Goal: Information Seeking & Learning: Learn about a topic

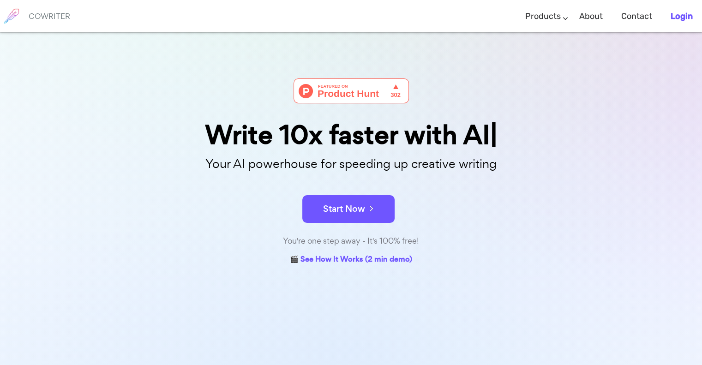
click at [689, 15] on b "Login" at bounding box center [682, 16] width 22 height 10
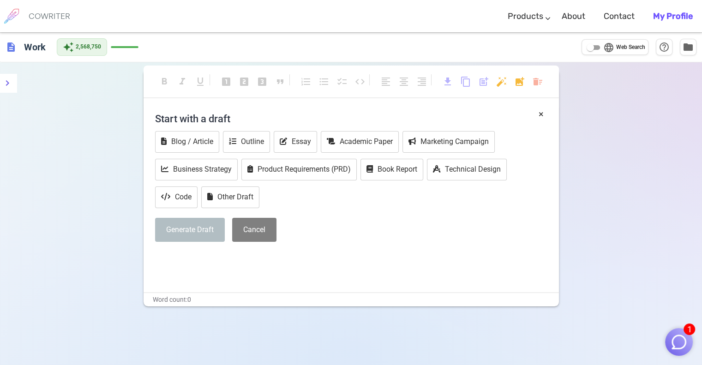
click at [679, 346] on img "button" at bounding box center [679, 342] width 18 height 18
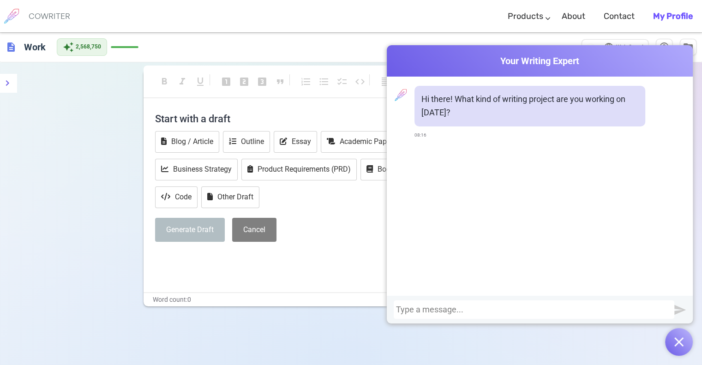
click at [575, 304] on div at bounding box center [534, 309] width 281 height 18
click at [572, 307] on div at bounding box center [534, 309] width 276 height 9
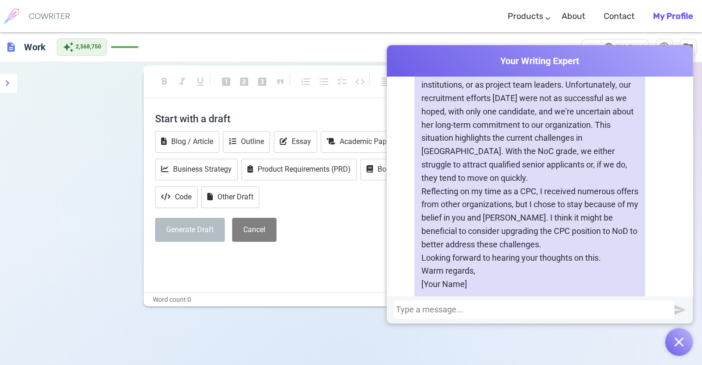
scroll to position [625, 0]
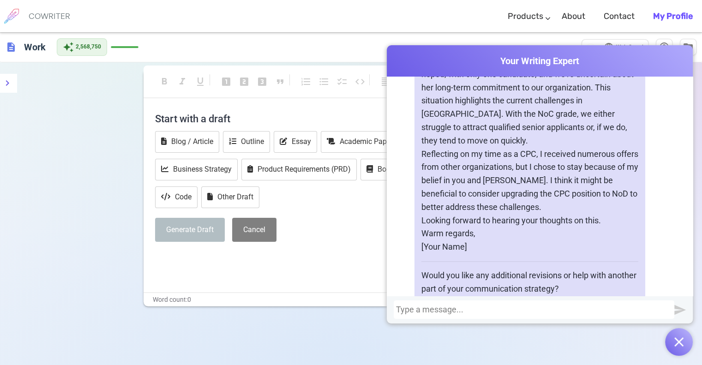
click at [454, 311] on div at bounding box center [534, 309] width 276 height 9
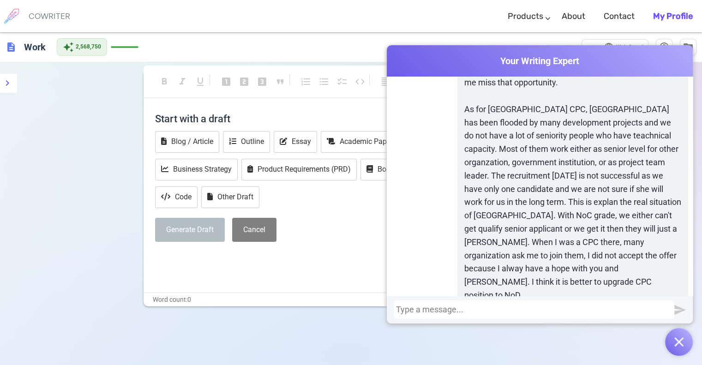
scroll to position [958, 0]
click at [454, 311] on div at bounding box center [534, 309] width 276 height 9
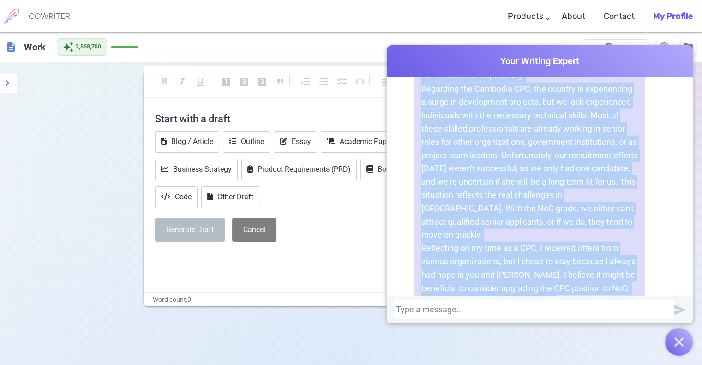
scroll to position [2147, 0]
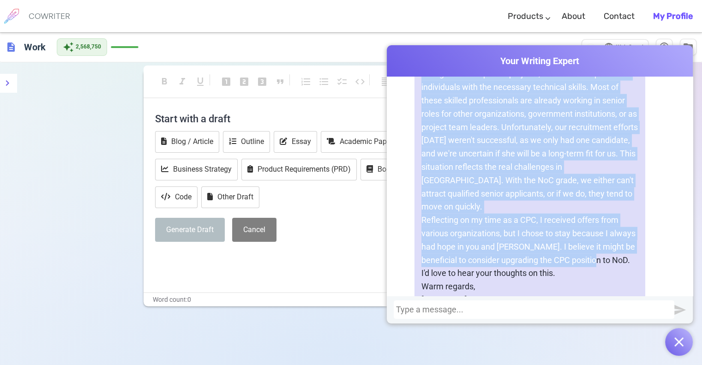
drag, startPoint x: 416, startPoint y: 105, endPoint x: 594, endPoint y: 180, distance: 193.2
click at [594, 180] on div "Hello dear [PERSON_NAME], I hope you're doing well. I wanted to update you on […" at bounding box center [529, 148] width 231 height 414
copy div "Hello dear [PERSON_NAME], I hope you're doing well. I wanted to update you on […"
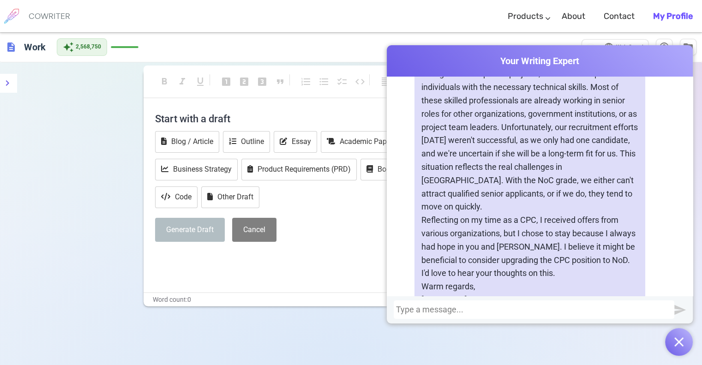
click at [550, 309] on div at bounding box center [534, 309] width 276 height 9
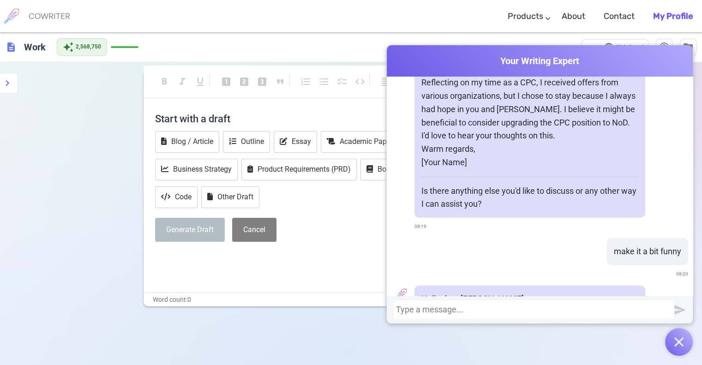
scroll to position [2361, 0]
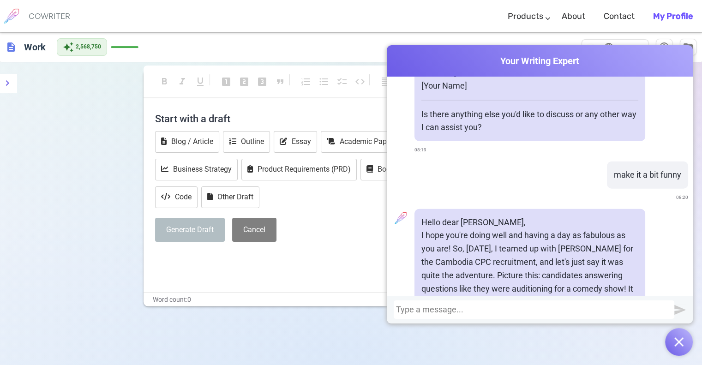
click at [543, 229] on p "I hope you're doing well and having a day as fabulous as you are! So, [DATE], I…" at bounding box center [529, 282] width 217 height 106
drag, startPoint x: 473, startPoint y: 196, endPoint x: 462, endPoint y: 182, distance: 17.4
click at [462, 229] on p "I hope you're doing well and having a day as fabulous as you are! So, [DATE], I…" at bounding box center [529, 282] width 217 height 106
click at [557, 242] on p "I hope you're doing well and having a day as fabulous as you are! So, [DATE], I…" at bounding box center [529, 282] width 217 height 106
drag, startPoint x: 487, startPoint y: 234, endPoint x: 620, endPoint y: 246, distance: 133.4
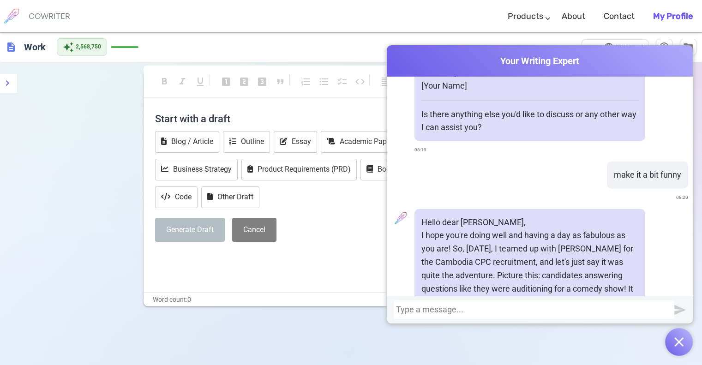
click at [620, 246] on p "I hope you're doing well and having a day as fabulous as you are! So, [DATE], I…" at bounding box center [529, 282] width 217 height 106
copy p "I now see the light and realize my mistake that made me miss that opportunity—o…"
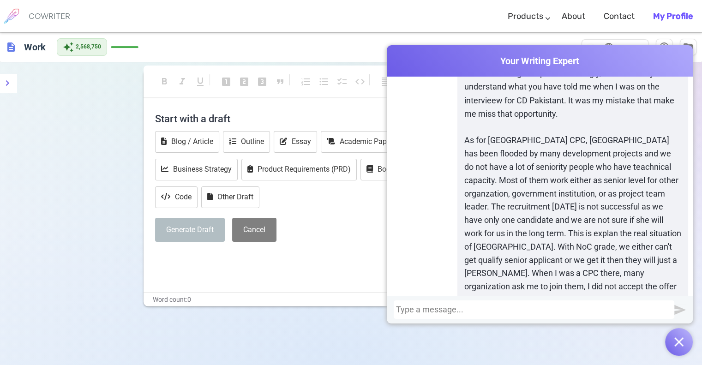
scroll to position [1746, 0]
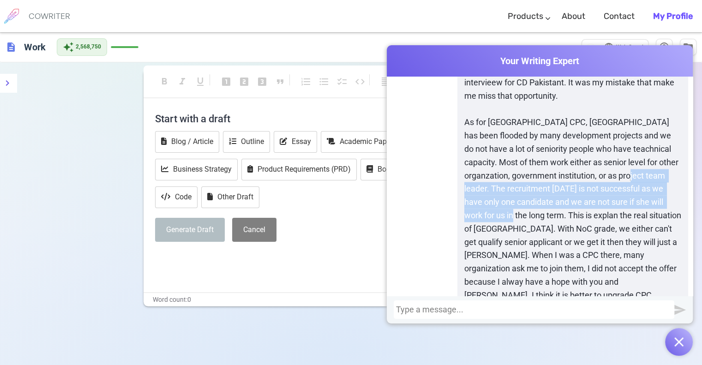
drag, startPoint x: 640, startPoint y: 105, endPoint x: 509, endPoint y: 153, distance: 139.8
click at [509, 153] on p "As for [GEOGRAPHIC_DATA] CPC, [GEOGRAPHIC_DATA] has been flooded by many develo…" at bounding box center [572, 214] width 217 height 199
copy p "The recruitment [DATE] is not successful as we have only one candidate and we a…"
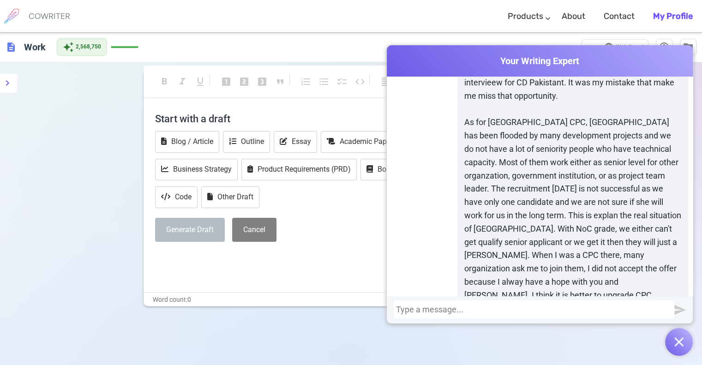
click at [525, 167] on p "As for [GEOGRAPHIC_DATA] CPC, [GEOGRAPHIC_DATA] has been flooded by many develo…" at bounding box center [572, 214] width 217 height 199
click at [519, 158] on p "As for [GEOGRAPHIC_DATA] CPC, [GEOGRAPHIC_DATA] has been flooded by many develo…" at bounding box center [572, 214] width 217 height 199
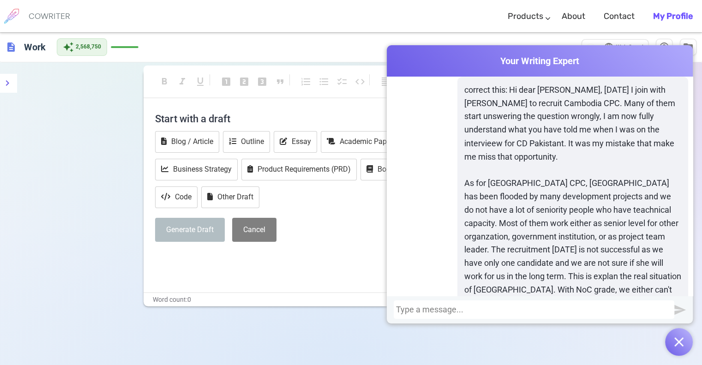
scroll to position [1669, 0]
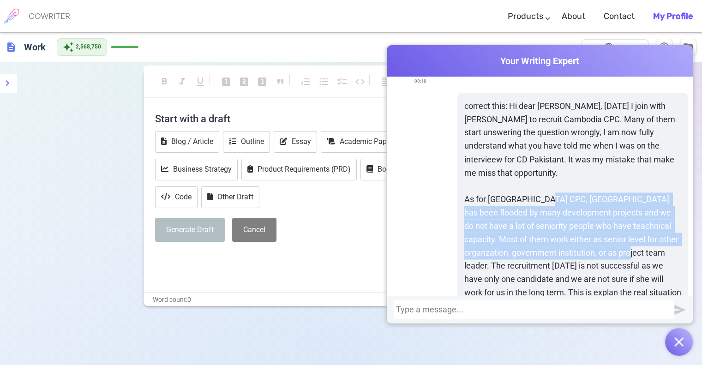
drag, startPoint x: 542, startPoint y: 132, endPoint x: 640, endPoint y: 182, distance: 110.4
click at [640, 192] on p "As for [GEOGRAPHIC_DATA] CPC, [GEOGRAPHIC_DATA] has been flooded by many develo…" at bounding box center [572, 291] width 217 height 199
copy p "Cambodia has been flooded by many development projects and we do not have a lot…"
click at [553, 192] on p "As for [GEOGRAPHIC_DATA] CPC, [GEOGRAPHIC_DATA] has been flooded by many develo…" at bounding box center [572, 291] width 217 height 199
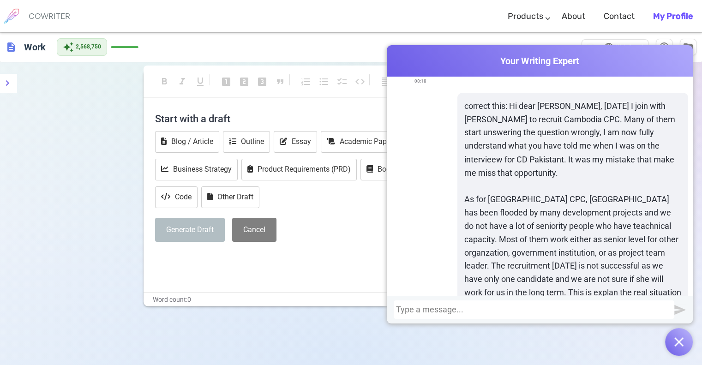
scroll to position [1746, 0]
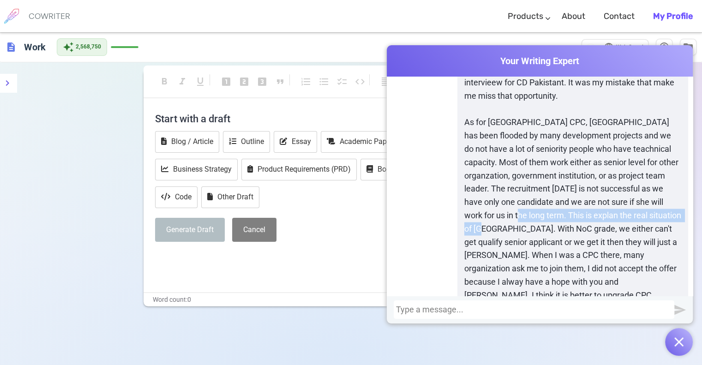
drag, startPoint x: 514, startPoint y: 146, endPoint x: 522, endPoint y: 161, distance: 17.2
click at [527, 168] on p "As for [GEOGRAPHIC_DATA] CPC, [GEOGRAPHIC_DATA] has been flooded by many develo…" at bounding box center [572, 214] width 217 height 199
click at [519, 158] on p "As for [GEOGRAPHIC_DATA] CPC, [GEOGRAPHIC_DATA] has been flooded by many develo…" at bounding box center [572, 214] width 217 height 199
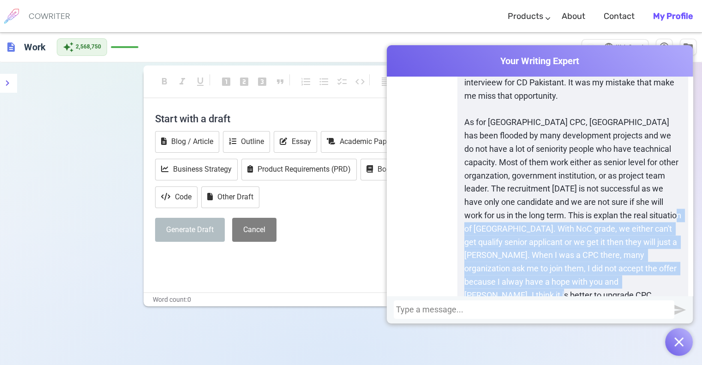
drag, startPoint x: 502, startPoint y: 162, endPoint x: 580, endPoint y: 233, distance: 105.5
click at [580, 233] on p "As for [GEOGRAPHIC_DATA] CPC, [GEOGRAPHIC_DATA] has been flooded by many develo…" at bounding box center [572, 214] width 217 height 199
copy p "With NoC grade, we either can't get qualify senior applicant or we get it then …"
click at [551, 222] on p "As for [GEOGRAPHIC_DATA] CPC, [GEOGRAPHIC_DATA] has been flooded by many develo…" at bounding box center [572, 214] width 217 height 199
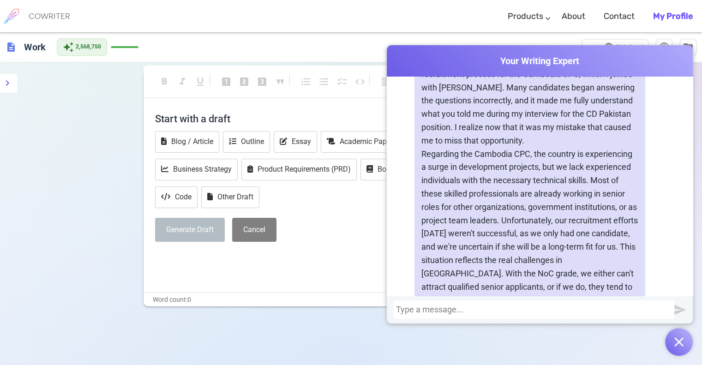
scroll to position [2131, 0]
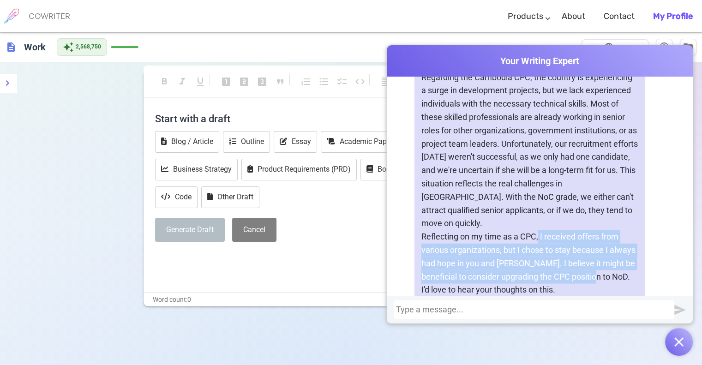
drag, startPoint x: 536, startPoint y: 156, endPoint x: 592, endPoint y: 198, distance: 69.2
click at [592, 230] on p "Reflecting on my time as a CPC, I received offers from various organizations, b…" at bounding box center [529, 256] width 217 height 53
copy p "I received offers from various organizations, but I chose to stay because I alw…"
